Goal: Check status: Check status

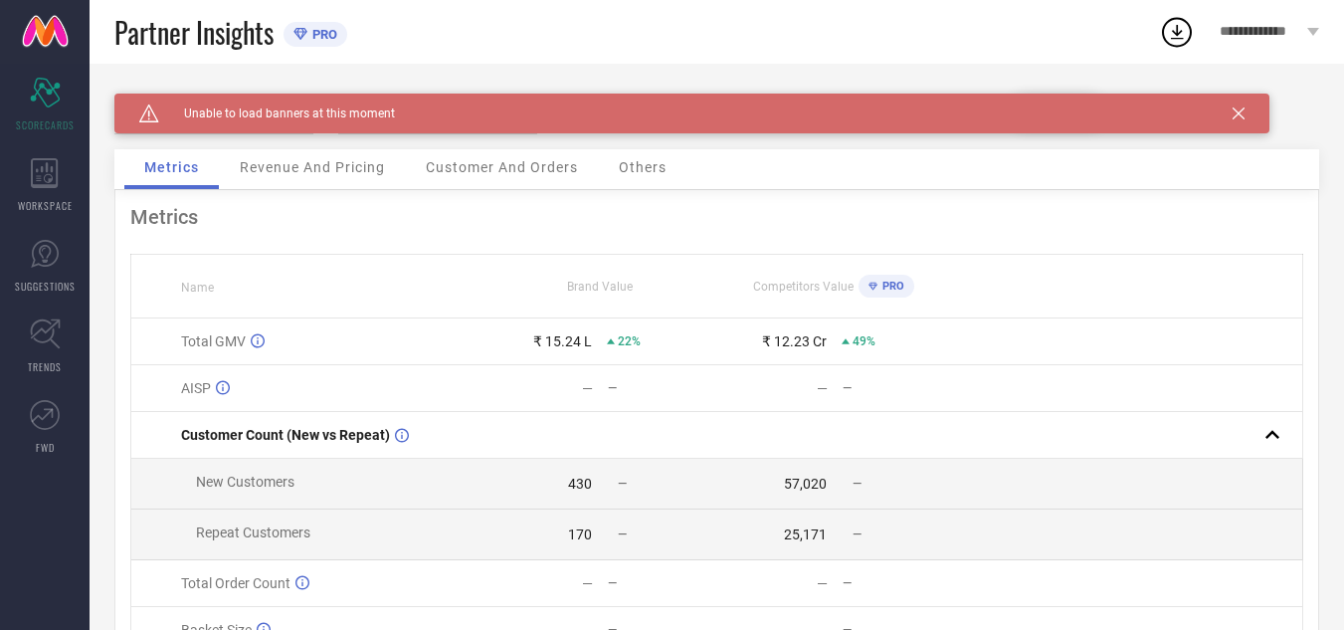
click at [1242, 117] on icon at bounding box center [1239, 113] width 12 height 12
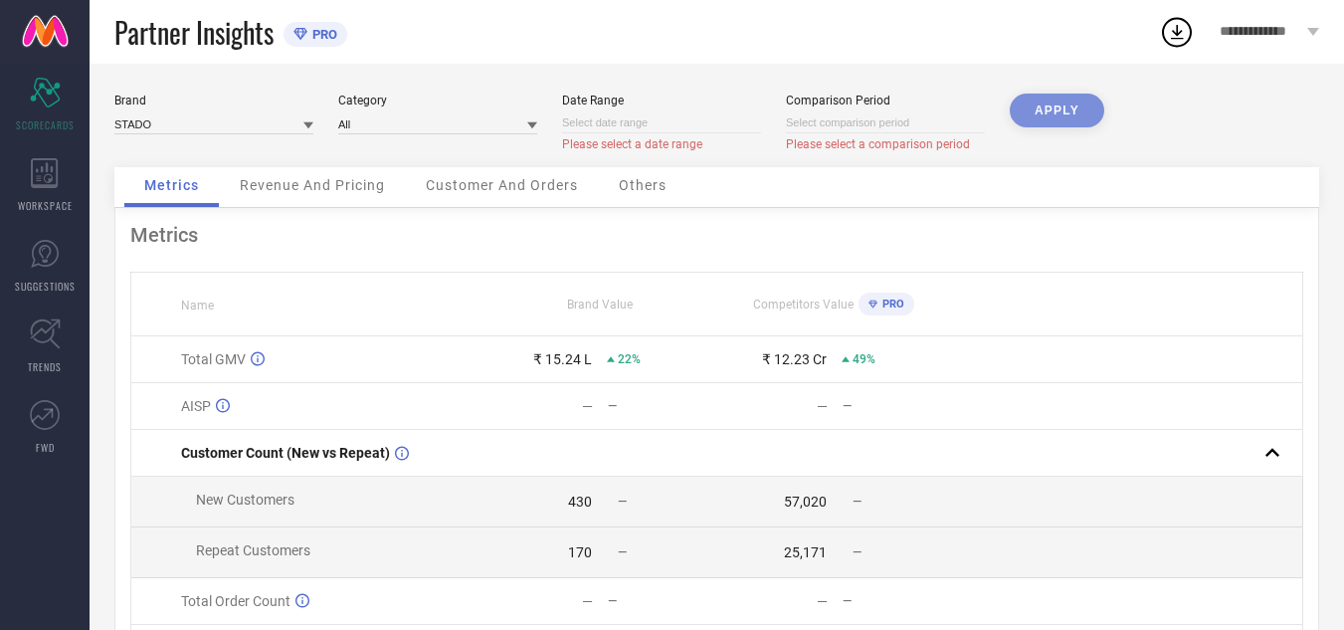
select select "9"
select select "2025"
select select "10"
select select "2025"
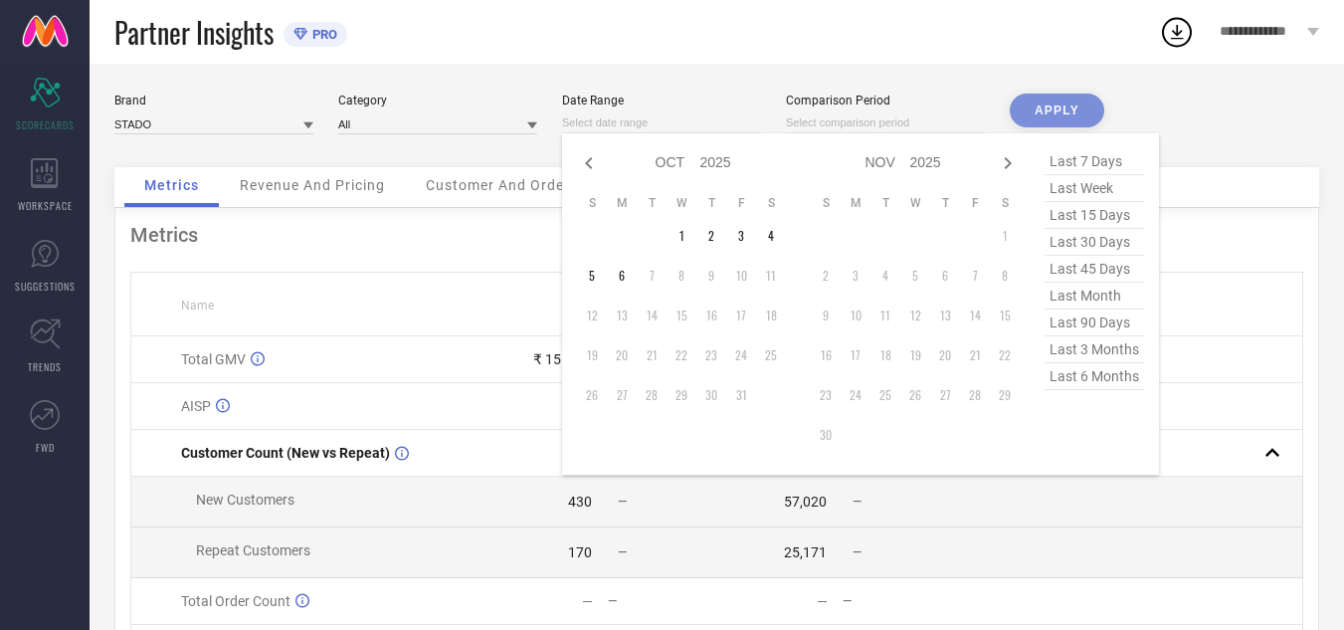
click at [694, 124] on input at bounding box center [661, 122] width 199 height 21
click at [591, 161] on icon at bounding box center [589, 163] width 24 height 24
select select "8"
select select "2025"
select select "9"
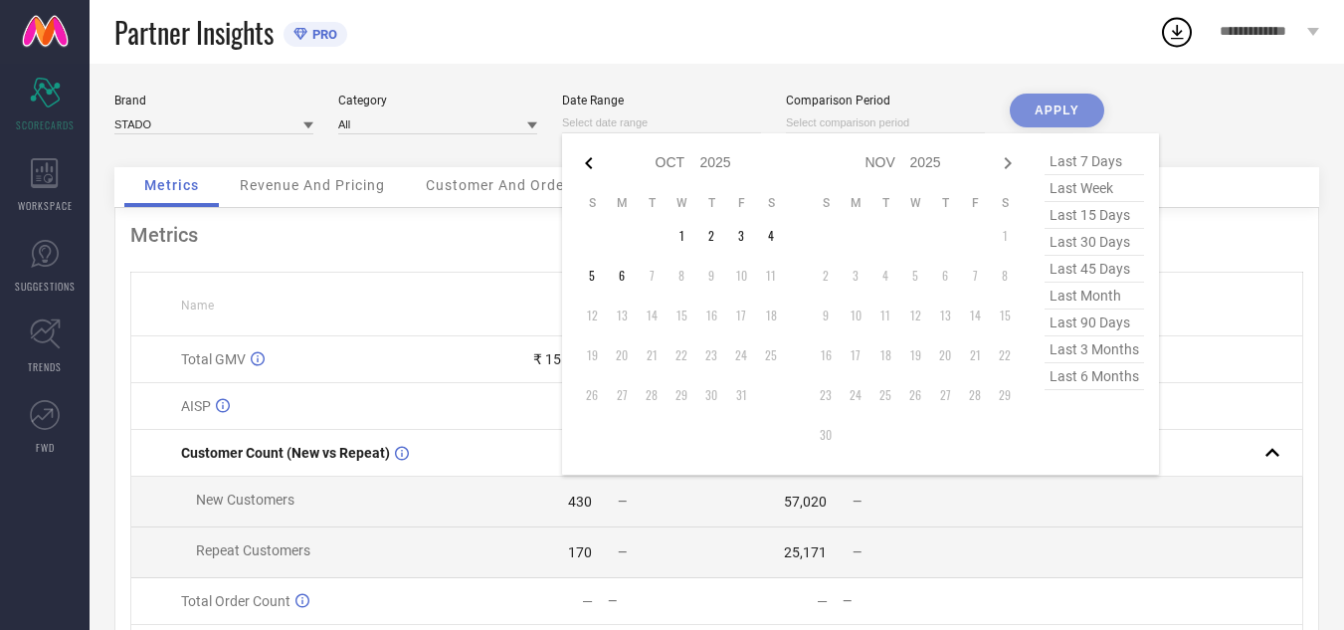
select select "2025"
click at [591, 161] on icon at bounding box center [589, 163] width 24 height 24
select select "7"
select select "2025"
select select "8"
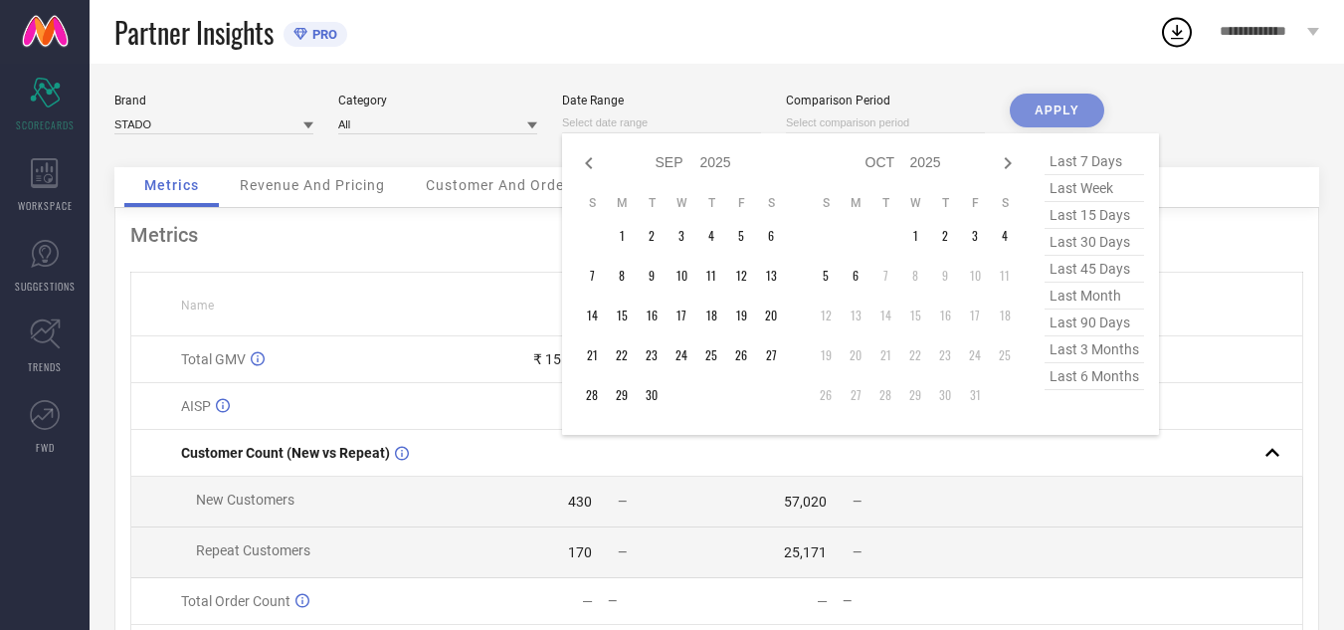
select select "2025"
click at [745, 238] on td "1" at bounding box center [741, 236] width 30 height 30
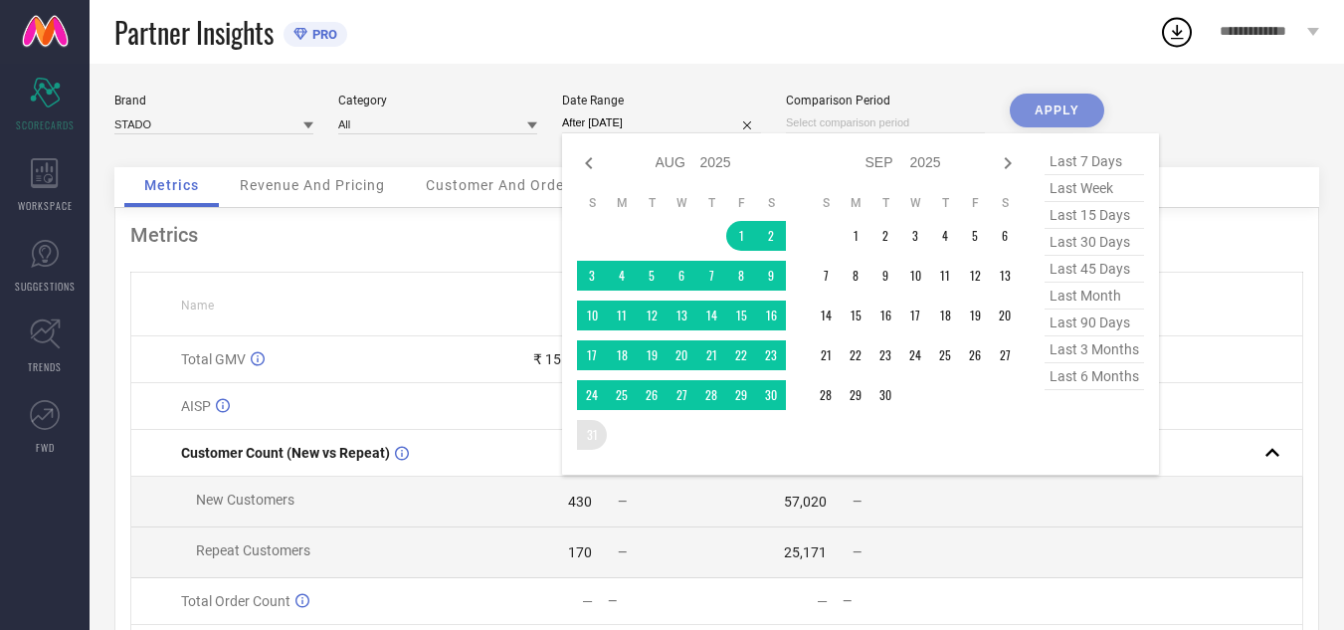
type input "[DATE] to [DATE]"
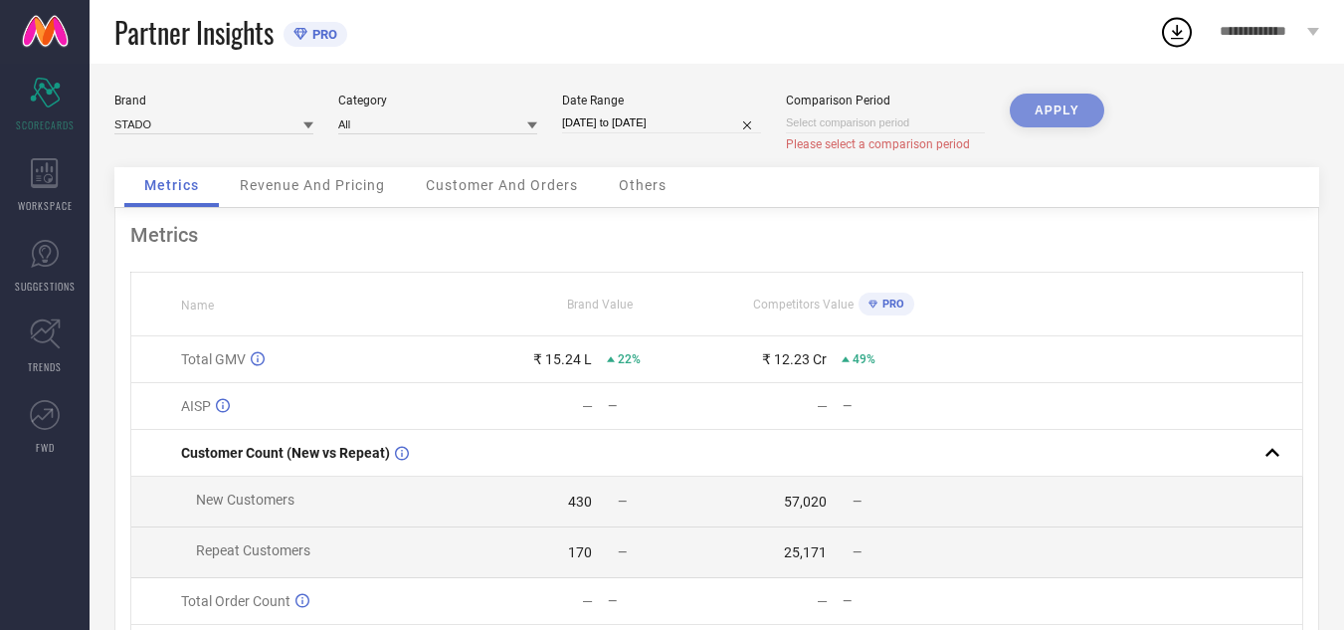
click at [1043, 118] on div "APPLY" at bounding box center [1057, 131] width 95 height 74
click at [1056, 112] on div "APPLY" at bounding box center [1057, 131] width 95 height 74
select select "9"
select select "2025"
select select "10"
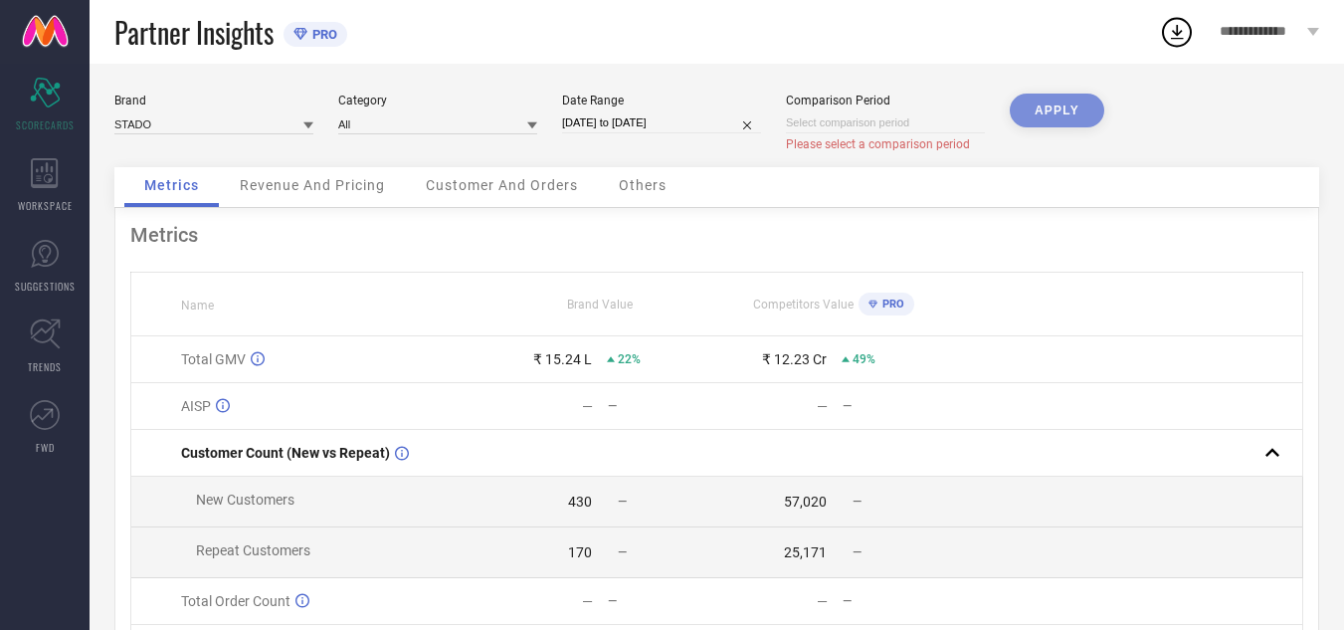
select select "2025"
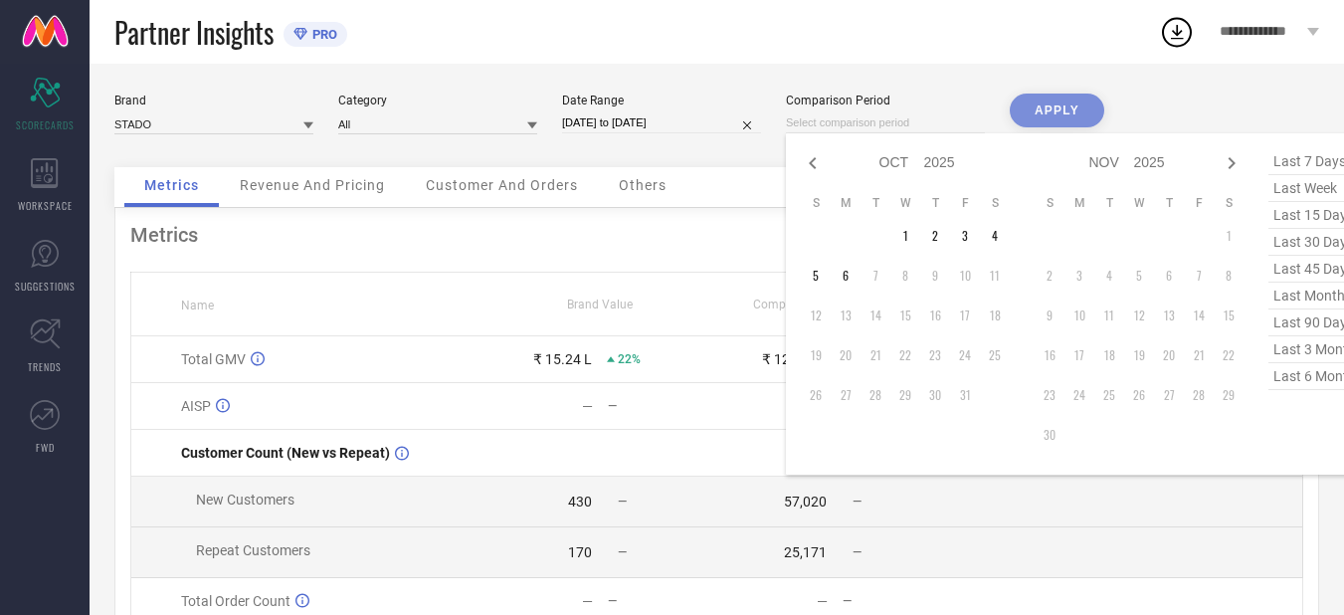
click at [851, 129] on input at bounding box center [885, 122] width 199 height 21
click at [814, 161] on icon at bounding box center [813, 163] width 24 height 24
select select "8"
select select "2025"
select select "9"
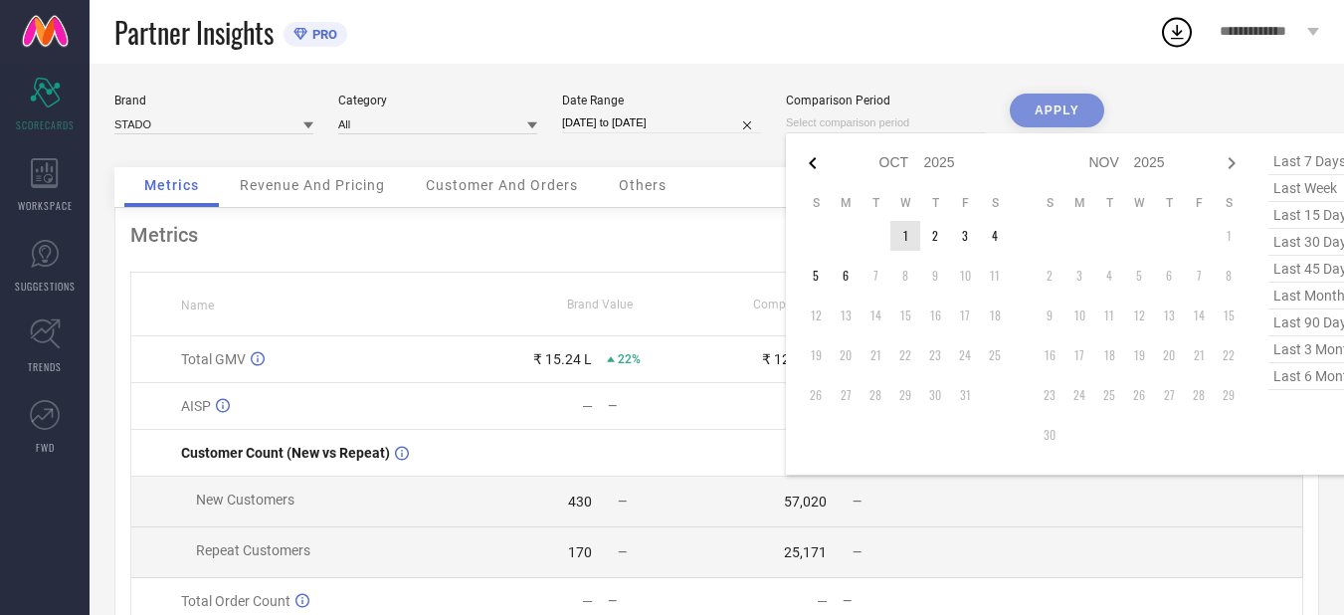
select select "2025"
click at [814, 161] on icon at bounding box center [813, 163] width 24 height 24
select select "7"
select select "2025"
select select "8"
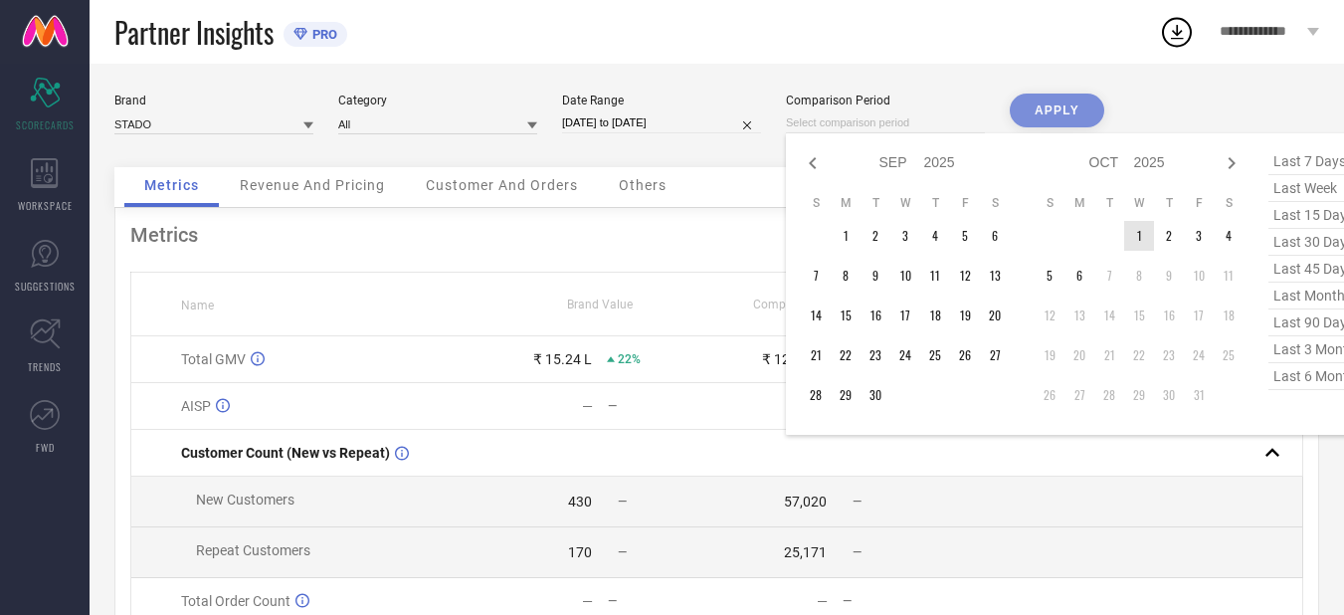
select select "2025"
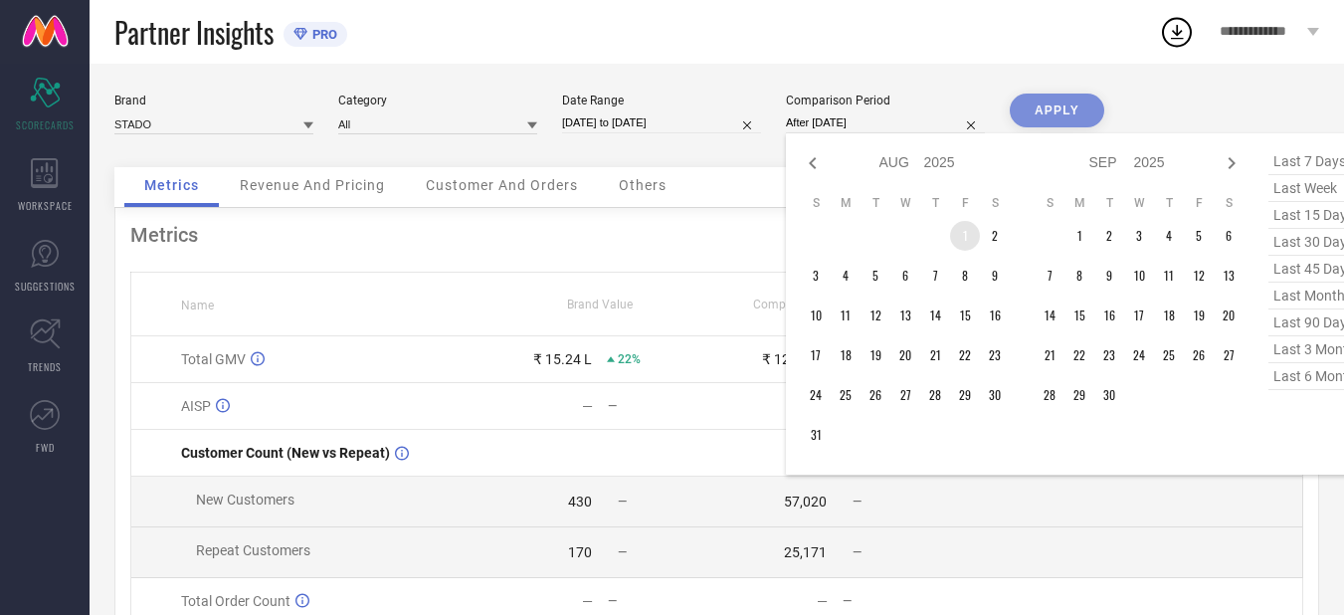
click at [960, 236] on td "1" at bounding box center [965, 236] width 30 height 30
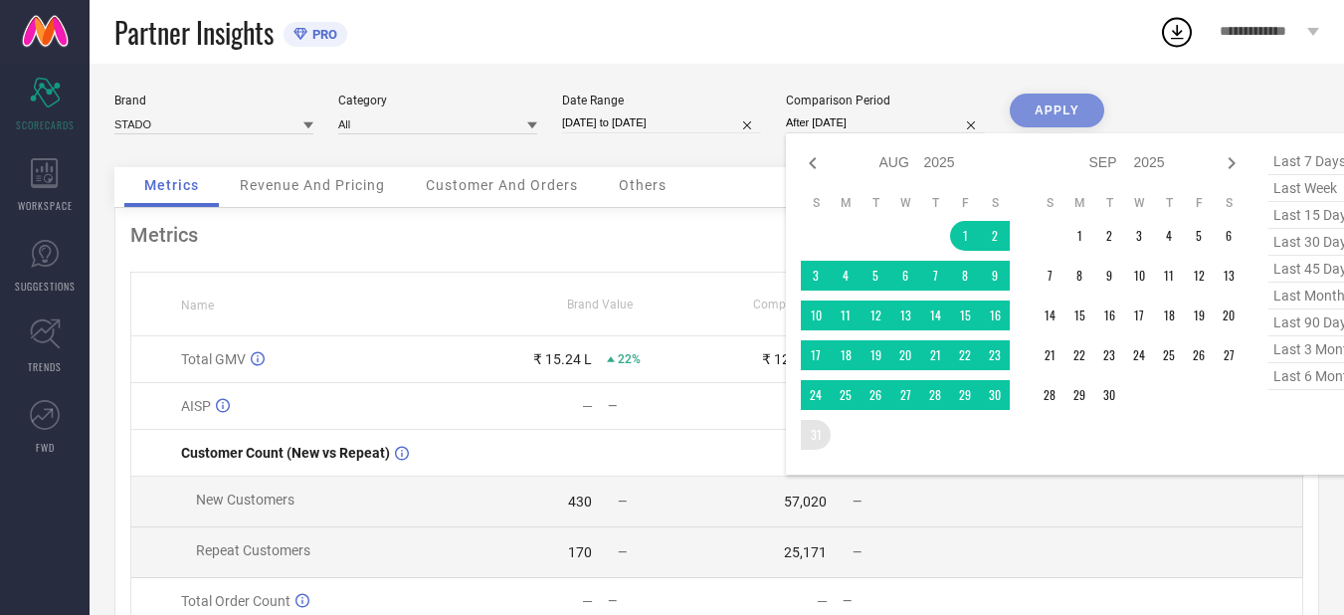
type input "[DATE] to [DATE]"
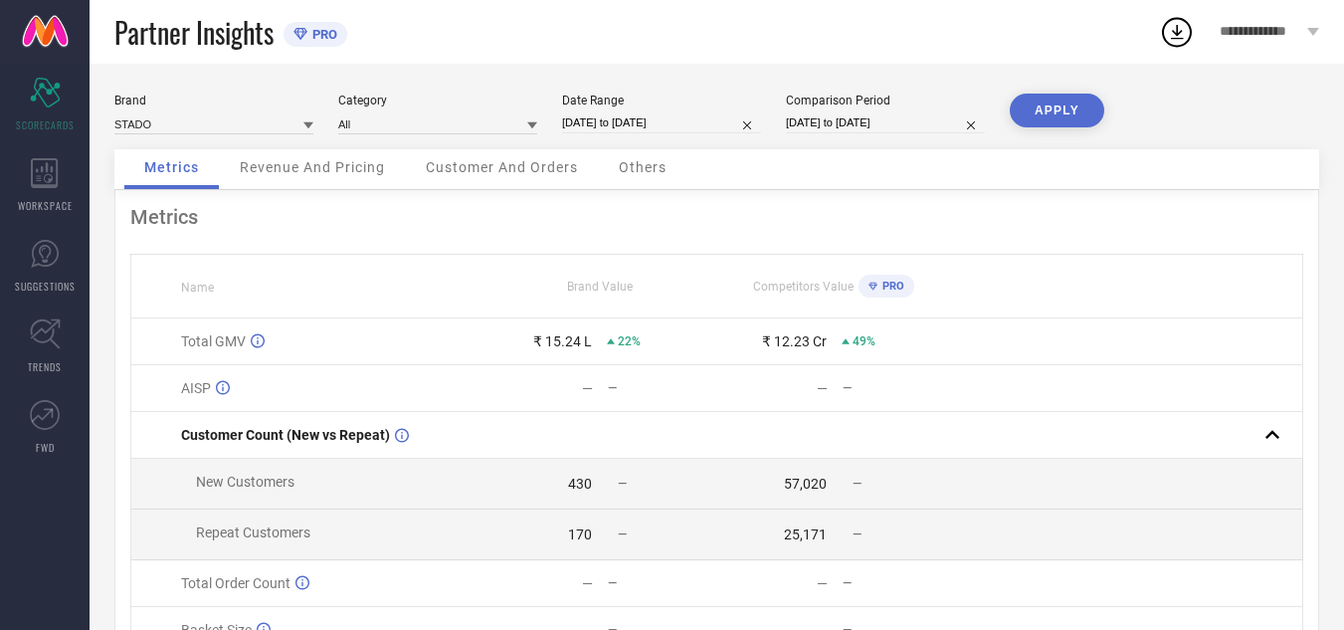
click at [1047, 112] on button "APPLY" at bounding box center [1057, 111] width 95 height 34
